Goal: Complete application form: Complete application form

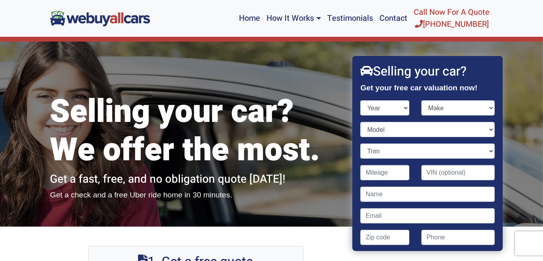
select select "2001"
click at [361, 100] on select "Year [DATE] 2024 2023 2022 2021 2020 2019 2018 2017 2016 2015 2014 2013 2012 20…" at bounding box center [385, 107] width 49 height 15
click at [483, 107] on select "Make Acura Aston [PERSON_NAME] Audi Bentley BMW Buick Cadillac Chevrolet Chrysl…" at bounding box center [457, 107] width 73 height 15
select select "Volkswagen"
click at [421, 100] on select "Make Acura Aston [PERSON_NAME] Audi Bentley BMW Buick Cadillac Chevrolet Chrysl…" at bounding box center [457, 107] width 73 height 15
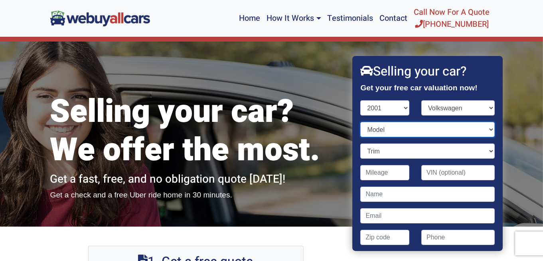
click at [484, 130] on select "Model Cabrio EuroVan Golf Golf GTI Jetta New Beetle Passat" at bounding box center [428, 129] width 134 height 15
select select "New Beetle"
click at [361, 122] on select "Model Cabrio EuroVan Golf Golf GTI Jetta New Beetle Passat" at bounding box center [428, 129] width 134 height 15
click at [485, 150] on select "Trim GL 2dr Hatchback (2.0L 4cyl) GLS 1.8T 2dr Hatchback (1.8L 4cyl Turbo) GLS …" at bounding box center [428, 150] width 134 height 15
select select "GLS 2dr Hatchback (2.0L 4cyl)"
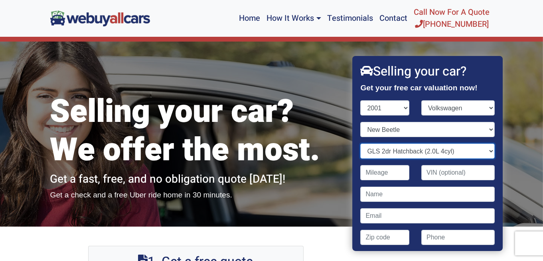
click at [361, 143] on select "Trim GL 2dr Hatchback (2.0L 4cyl) GLS 1.8T 2dr Hatchback (1.8L 4cyl Turbo) GLS …" at bounding box center [428, 150] width 134 height 15
click at [390, 170] on input "Contact form" at bounding box center [385, 172] width 49 height 15
type input "131,000"
click at [427, 173] on input "Contact form" at bounding box center [457, 172] width 73 height 15
paste input "AI Overview To se"
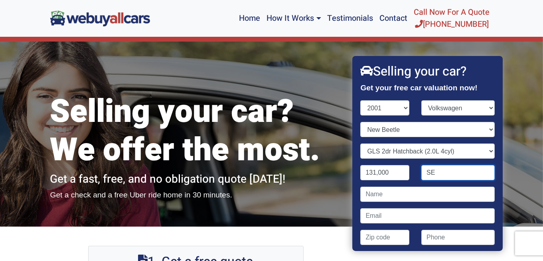
type input "E"
paste input "[US_VEHICLE_IDENTIFICATION_NUMBER]"
type input "[US_VEHICLE_IDENTIFICATION_NUMBER]"
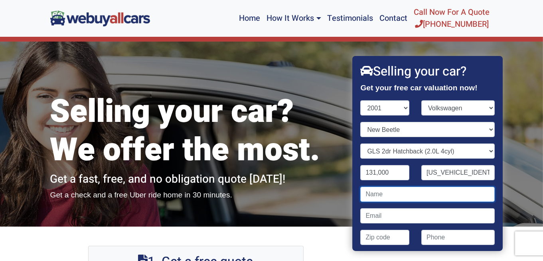
drag, startPoint x: 365, startPoint y: 193, endPoint x: 375, endPoint y: 192, distance: 9.6
click at [367, 193] on input "Contact form" at bounding box center [428, 193] width 134 height 15
type input "[PERSON_NAME]"
click at [367, 216] on input "Contact form" at bounding box center [428, 215] width 134 height 15
paste input "[EMAIL_ADDRESS][DOMAIN_NAME]"
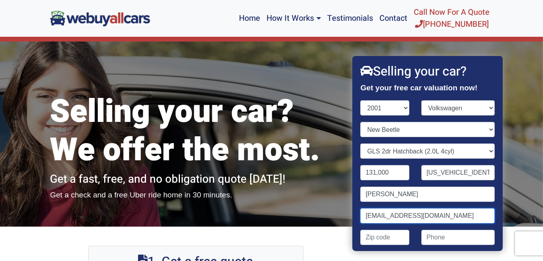
type input "[EMAIL_ADDRESS][DOMAIN_NAME]"
click at [369, 237] on input "Contact form" at bounding box center [385, 236] width 49 height 15
type input "08066"
click at [426, 237] on input "(" at bounding box center [457, 236] width 73 height 15
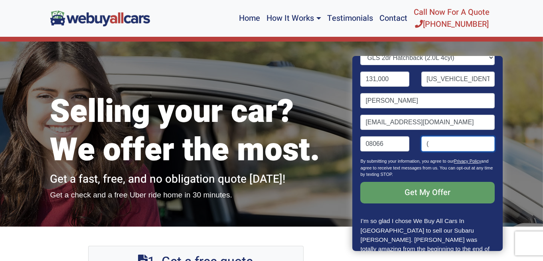
scroll to position [91, 0]
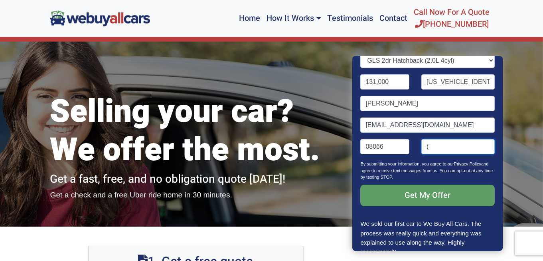
drag, startPoint x: 422, startPoint y: 146, endPoint x: 427, endPoint y: 148, distance: 4.8
click at [423, 146] on input "(" at bounding box center [457, 146] width 73 height 15
click at [422, 150] on input "(" at bounding box center [457, 146] width 73 height 15
click at [422, 148] on input "(" at bounding box center [457, 146] width 73 height 15
type input "("
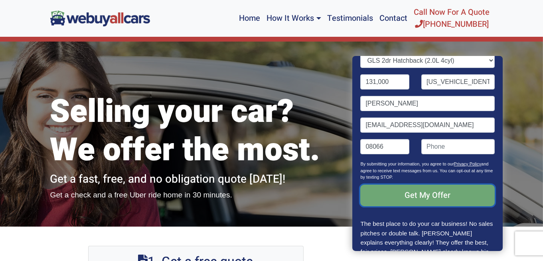
click at [457, 195] on input "Get My Offer" at bounding box center [428, 195] width 134 height 22
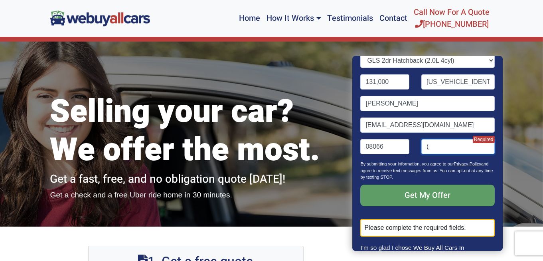
click at [426, 148] on input "(" at bounding box center [457, 146] width 73 height 15
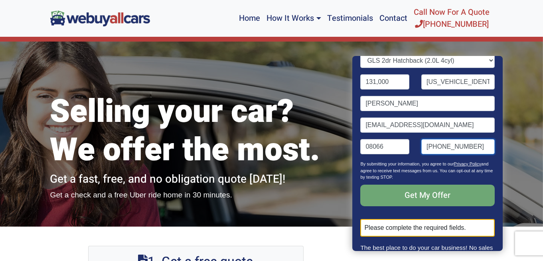
type input "[PHONE_NUMBER]"
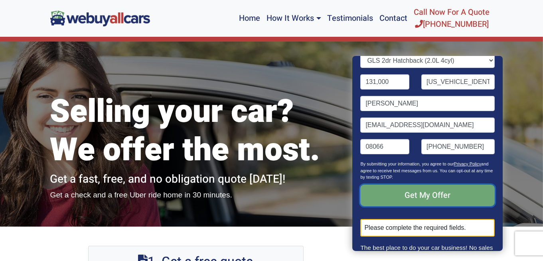
click at [461, 193] on input "Get My Offer" at bounding box center [428, 195] width 134 height 22
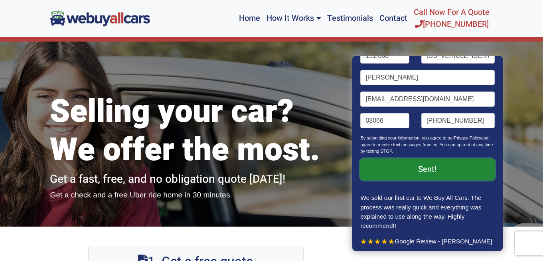
scroll to position [126, 0]
